Goal: Information Seeking & Learning: Learn about a topic

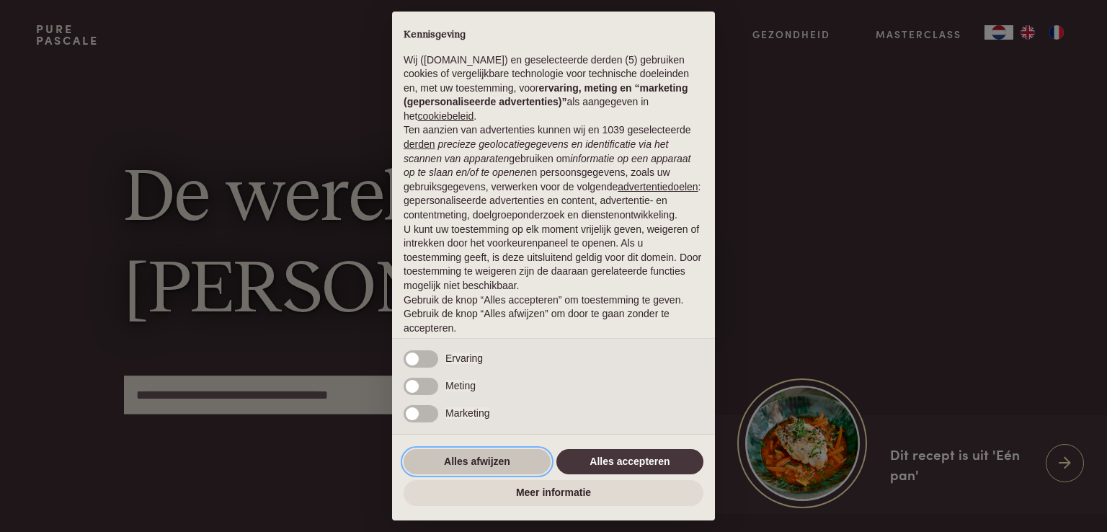
click at [450, 463] on button "Alles afwijzen" at bounding box center [477, 462] width 147 height 26
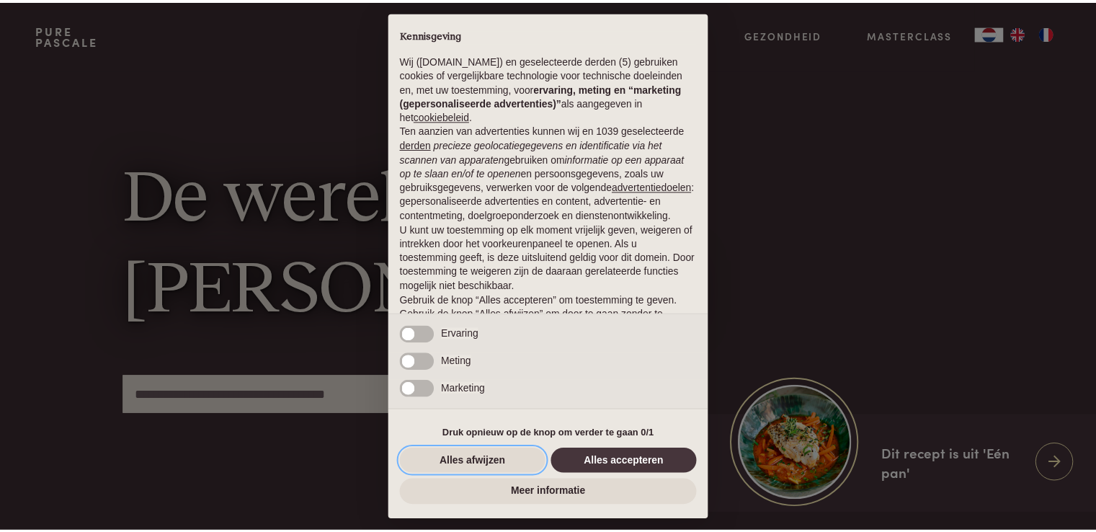
scroll to position [48, 0]
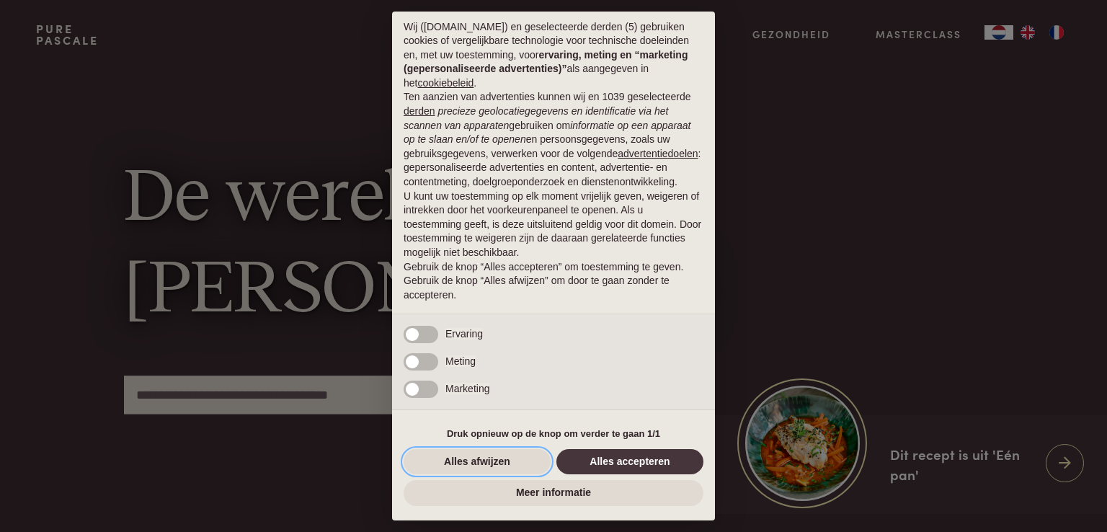
click at [452, 460] on button "Alles afwijzen" at bounding box center [477, 462] width 147 height 26
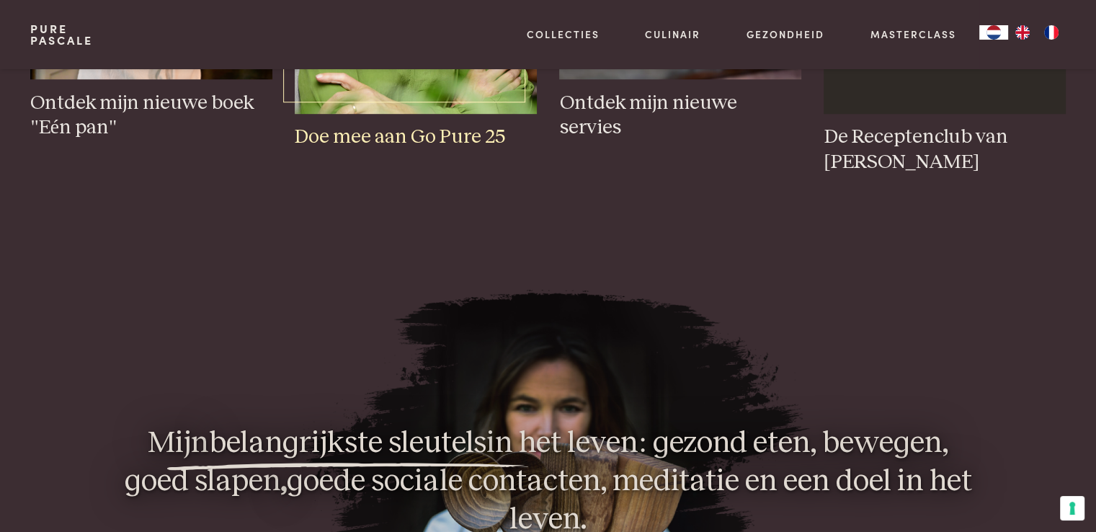
scroll to position [865, 0]
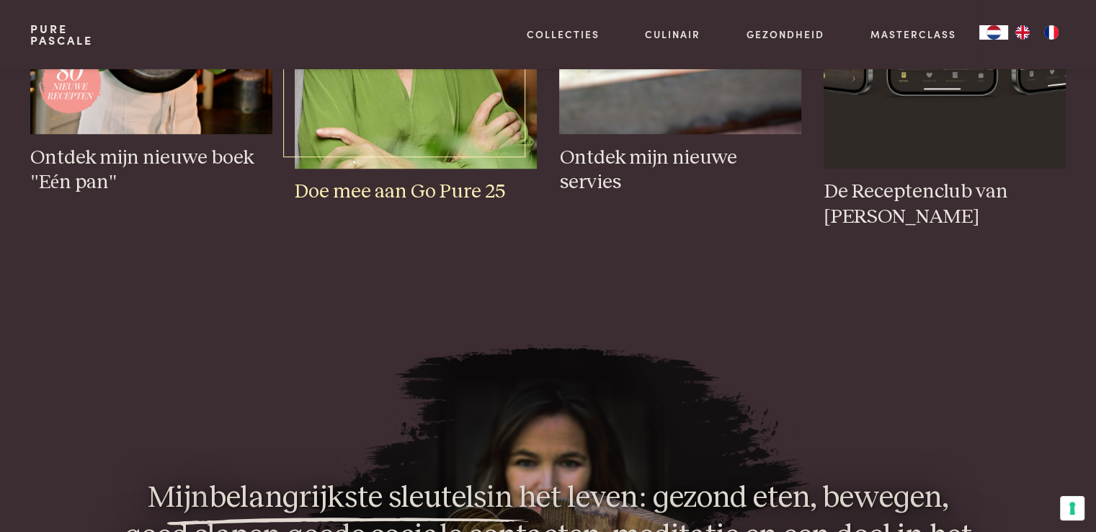
click at [433, 192] on h3 "Doe mee aan Go Pure 25" at bounding box center [415, 191] width 241 height 25
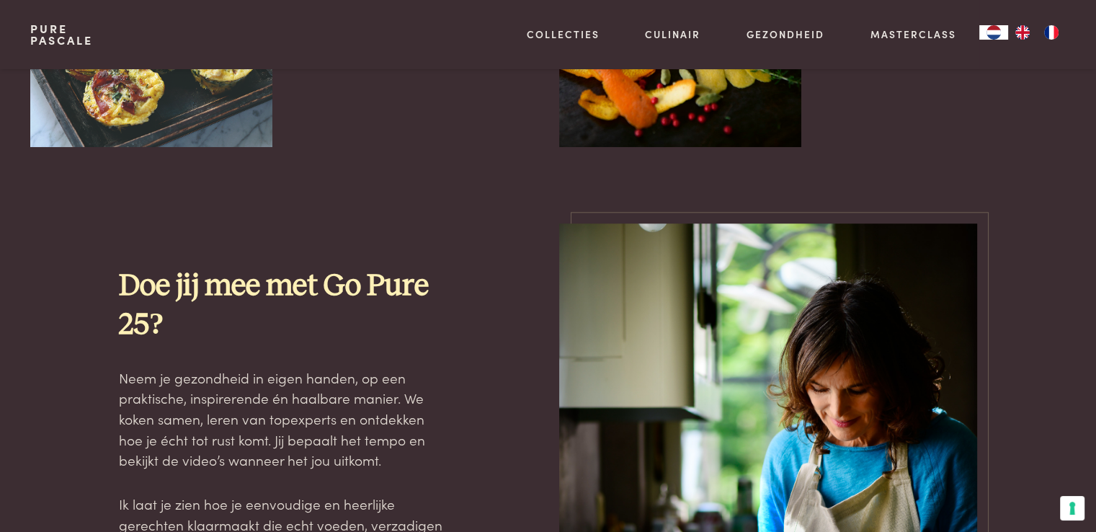
scroll to position [1084, 0]
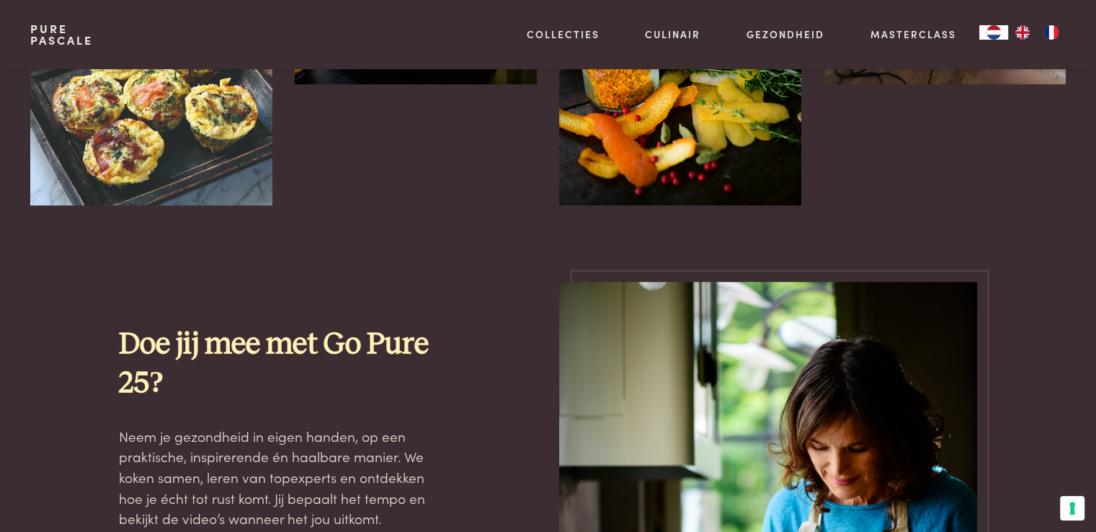
click at [311, 347] on strong "Doe jij mee met Go Pure 25?" at bounding box center [274, 363] width 310 height 68
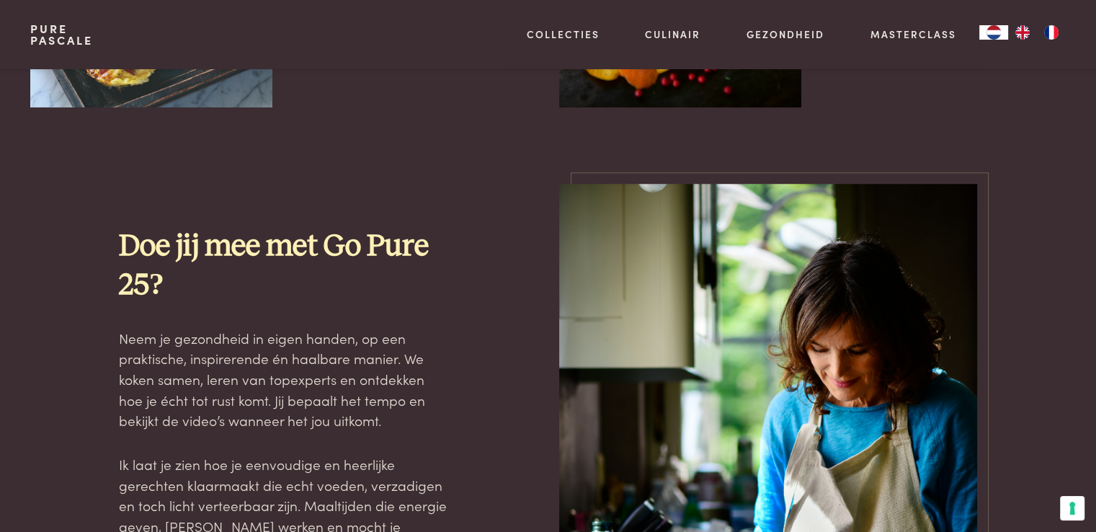
scroll to position [1228, 0]
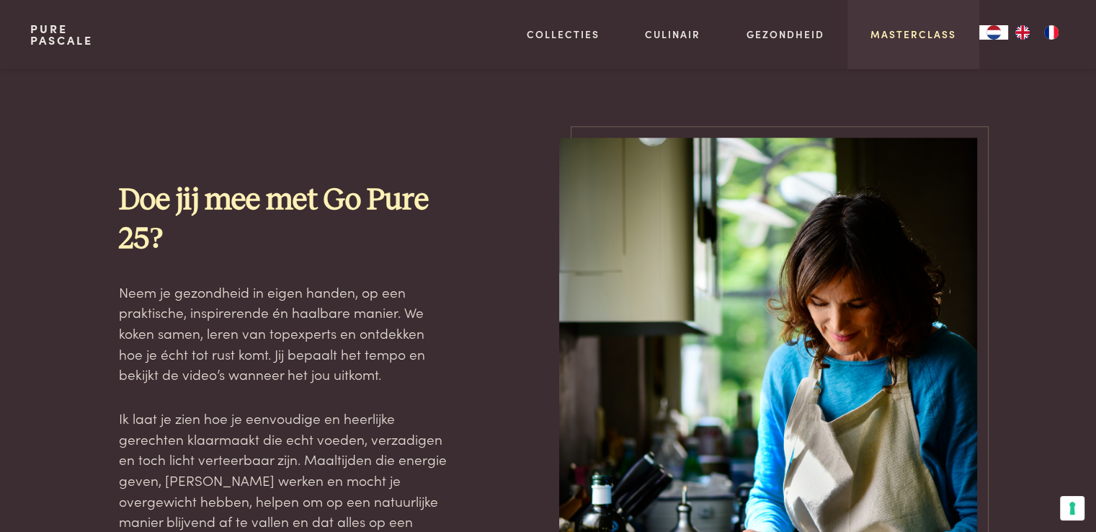
click at [917, 37] on link "Masterclass" at bounding box center [914, 34] width 86 height 15
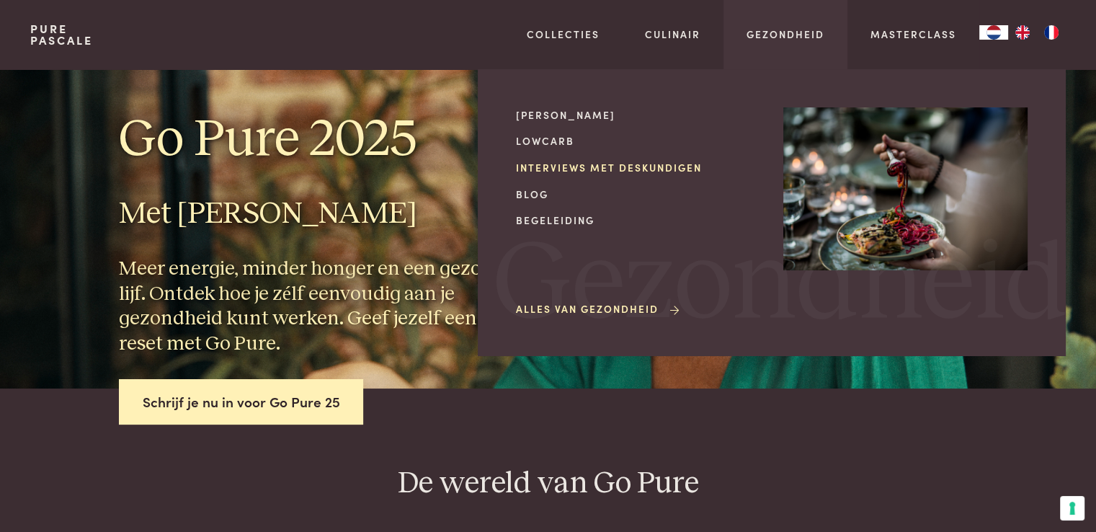
click at [633, 167] on link "Interviews met deskundigen" at bounding box center [638, 167] width 244 height 15
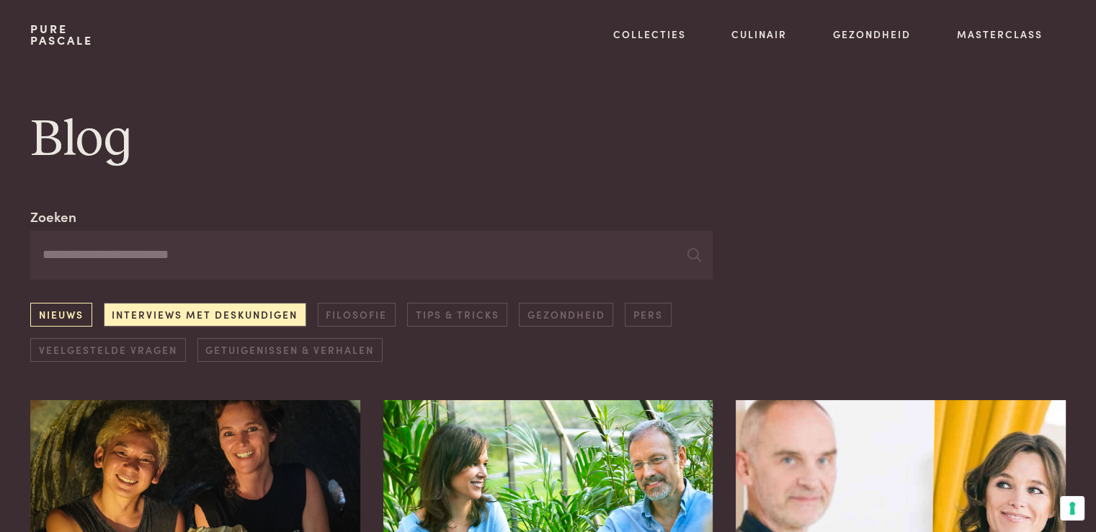
click at [48, 315] on link "Nieuws" at bounding box center [60, 315] width 61 height 24
